Goal: Navigation & Orientation: Understand site structure

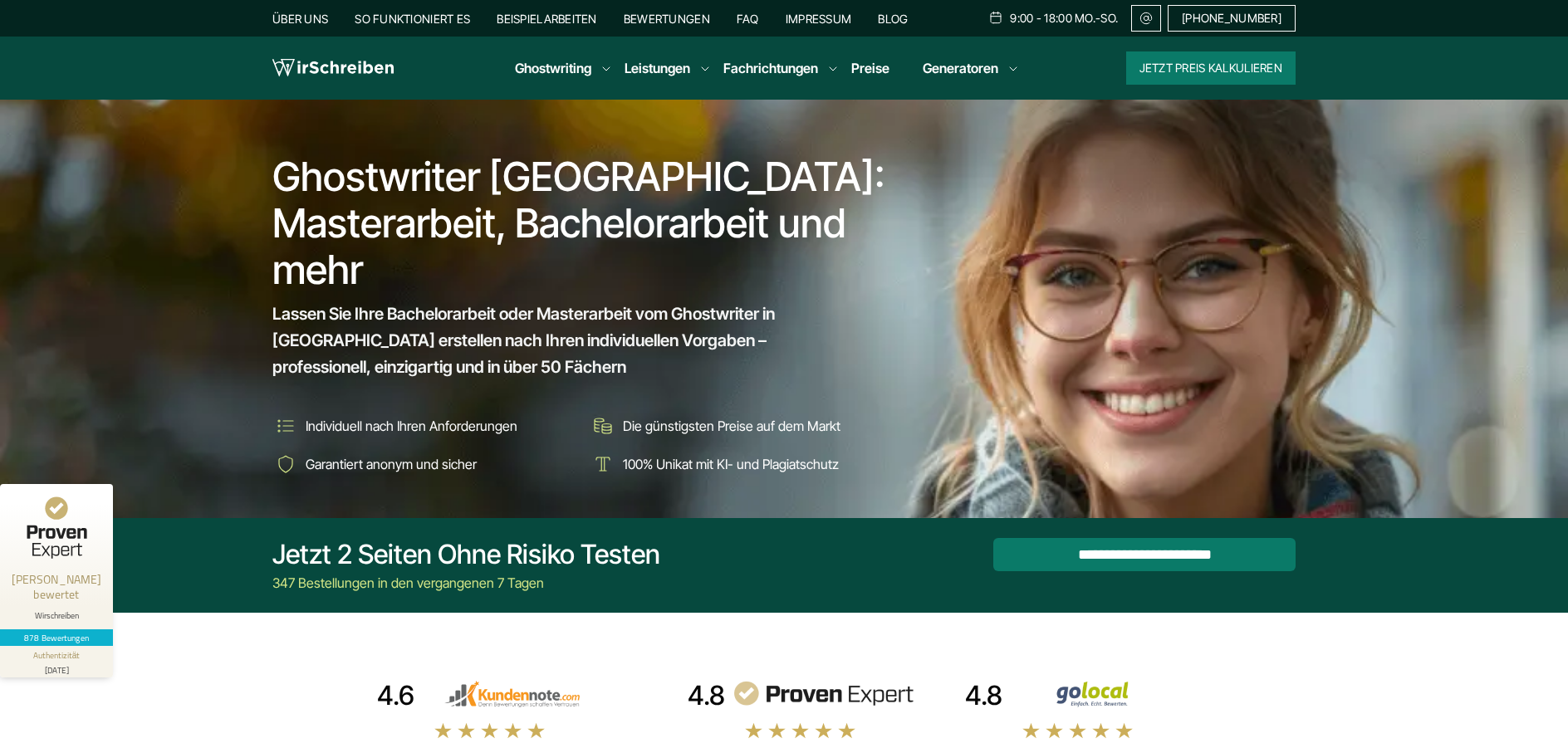
click at [444, 18] on link "So funktioniert es" at bounding box center [413, 18] width 116 height 14
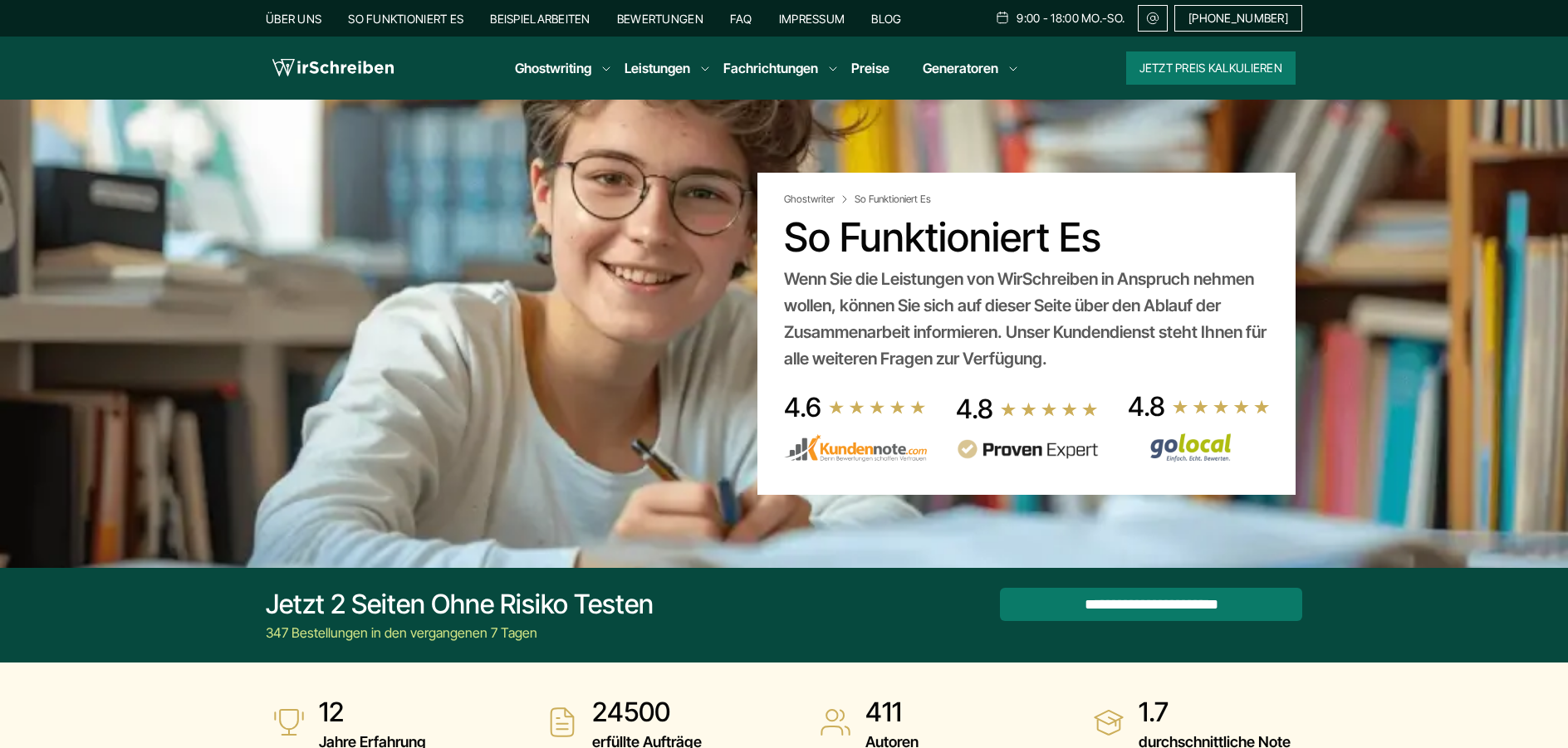
click at [312, 24] on link "Über uns" at bounding box center [293, 18] width 56 height 14
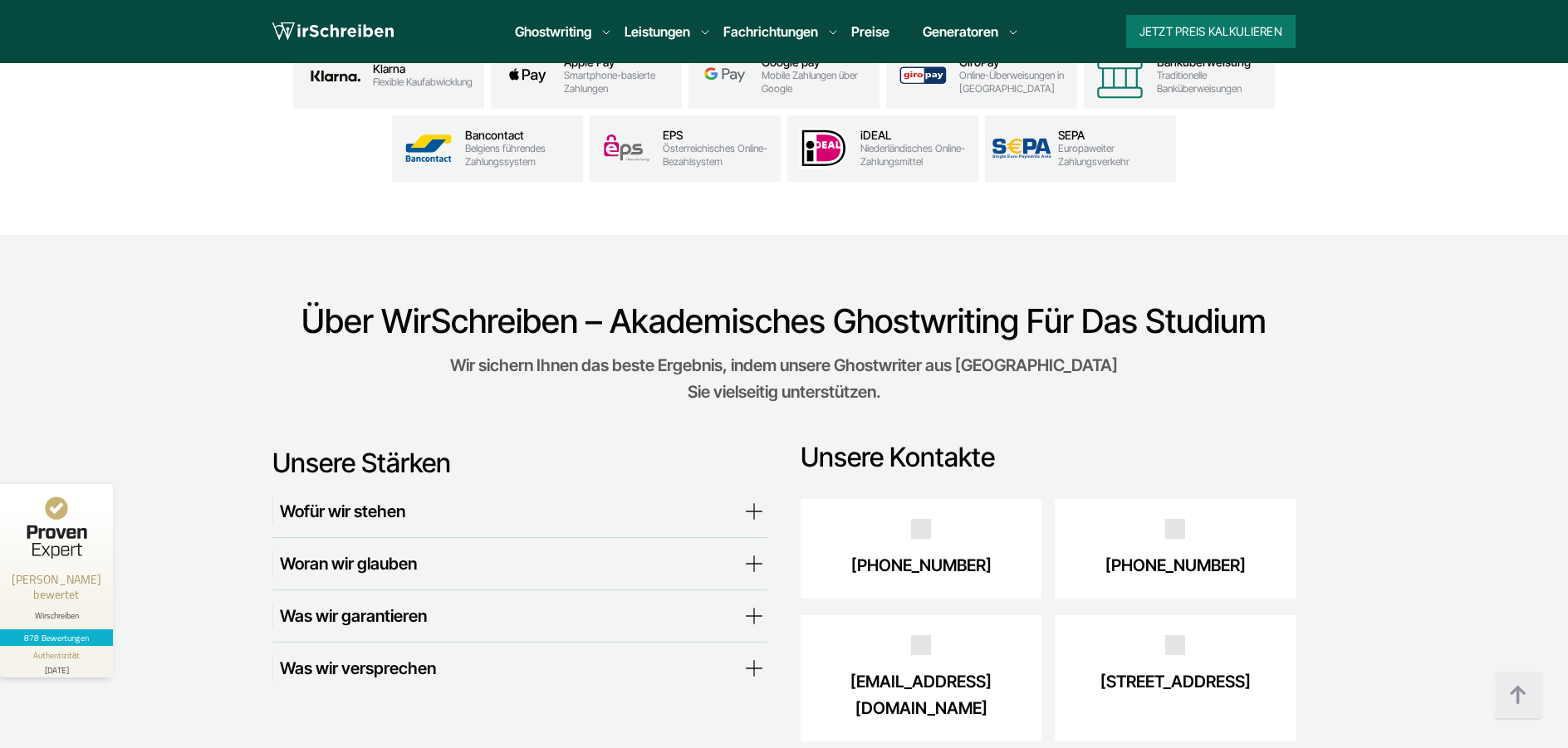
scroll to position [5621, 0]
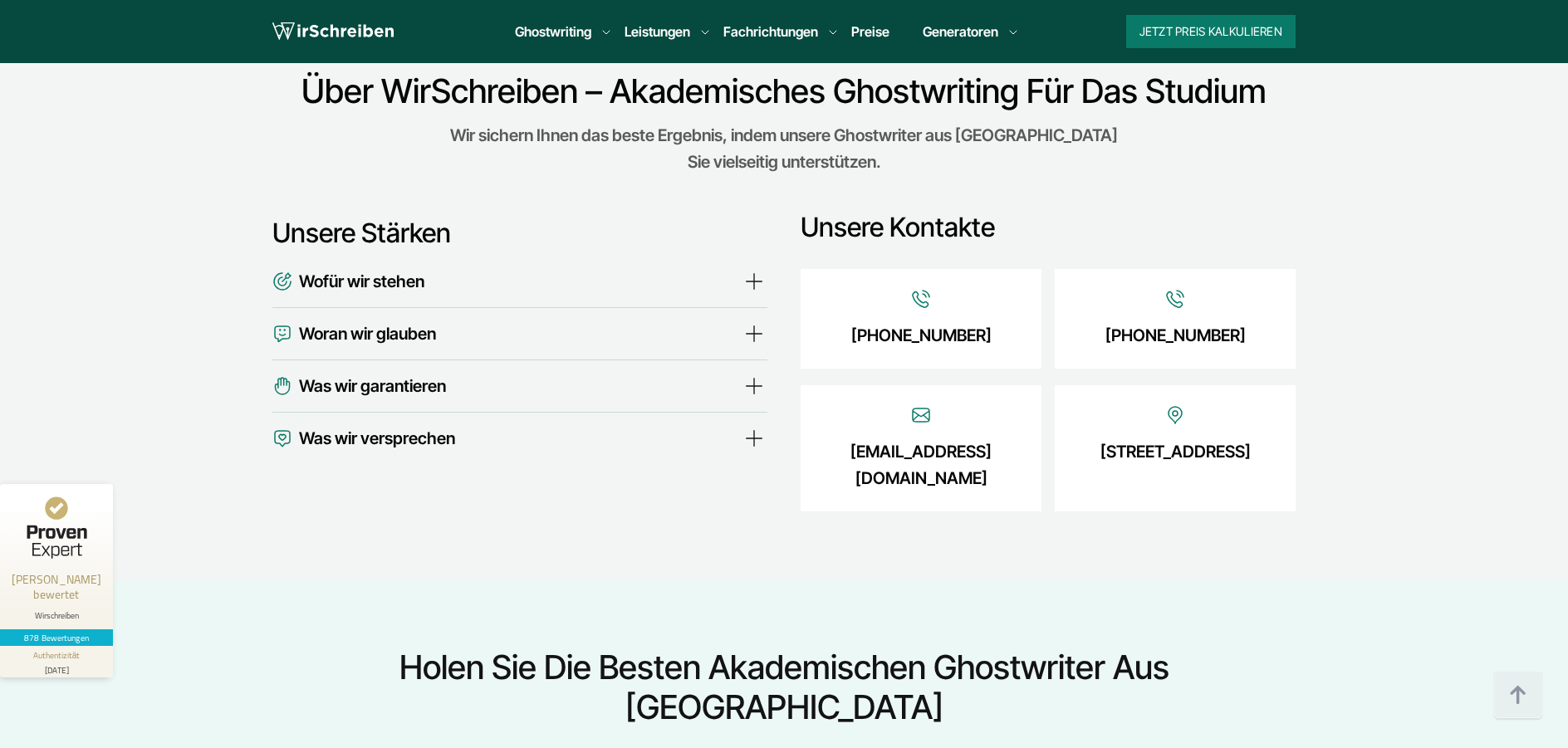
click at [749, 268] on summary "Wofür wir stehen" at bounding box center [520, 282] width 495 height 27
